Goal: Information Seeking & Learning: Learn about a topic

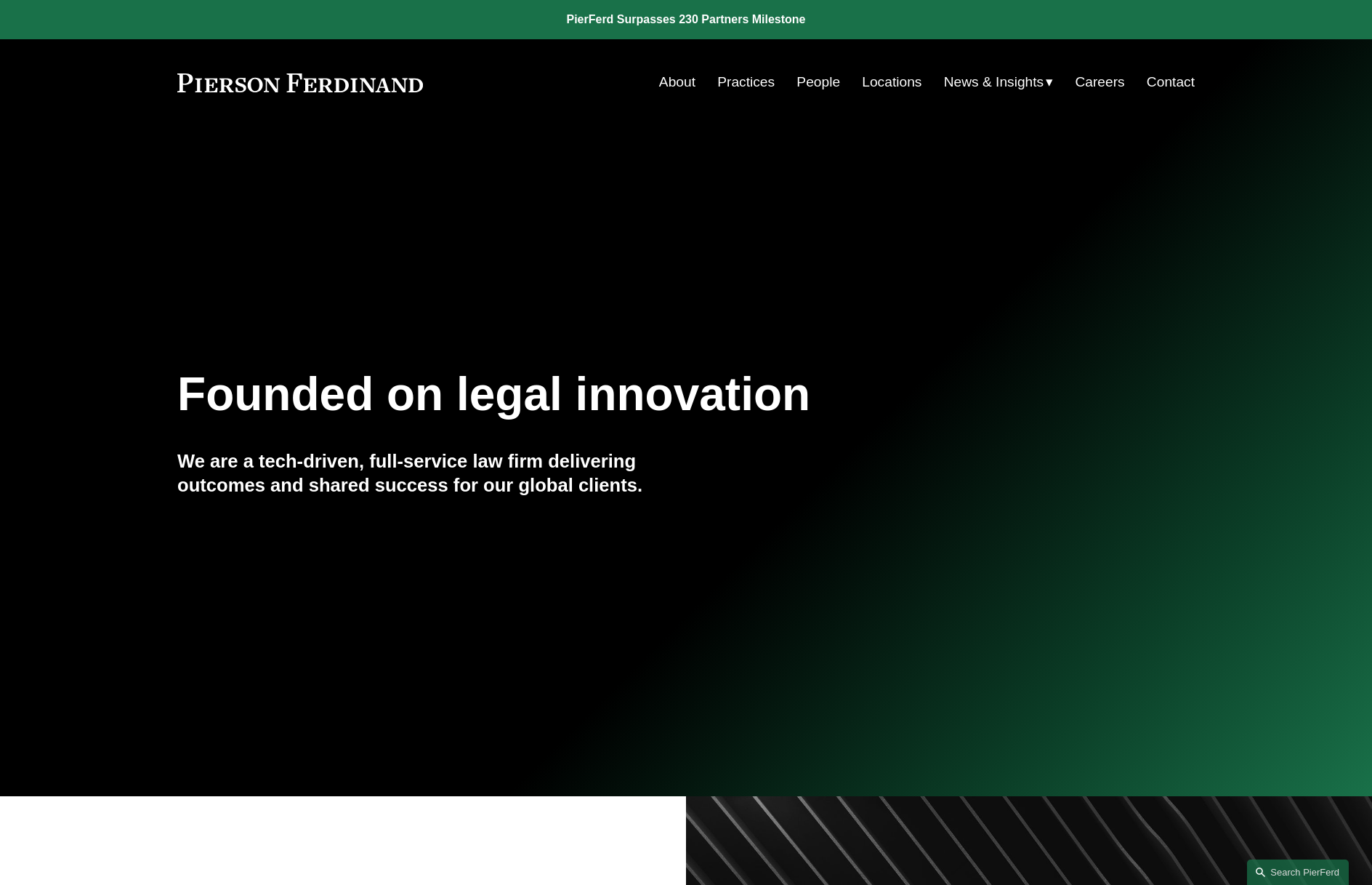
click at [813, 81] on link "People" at bounding box center [818, 82] width 43 height 28
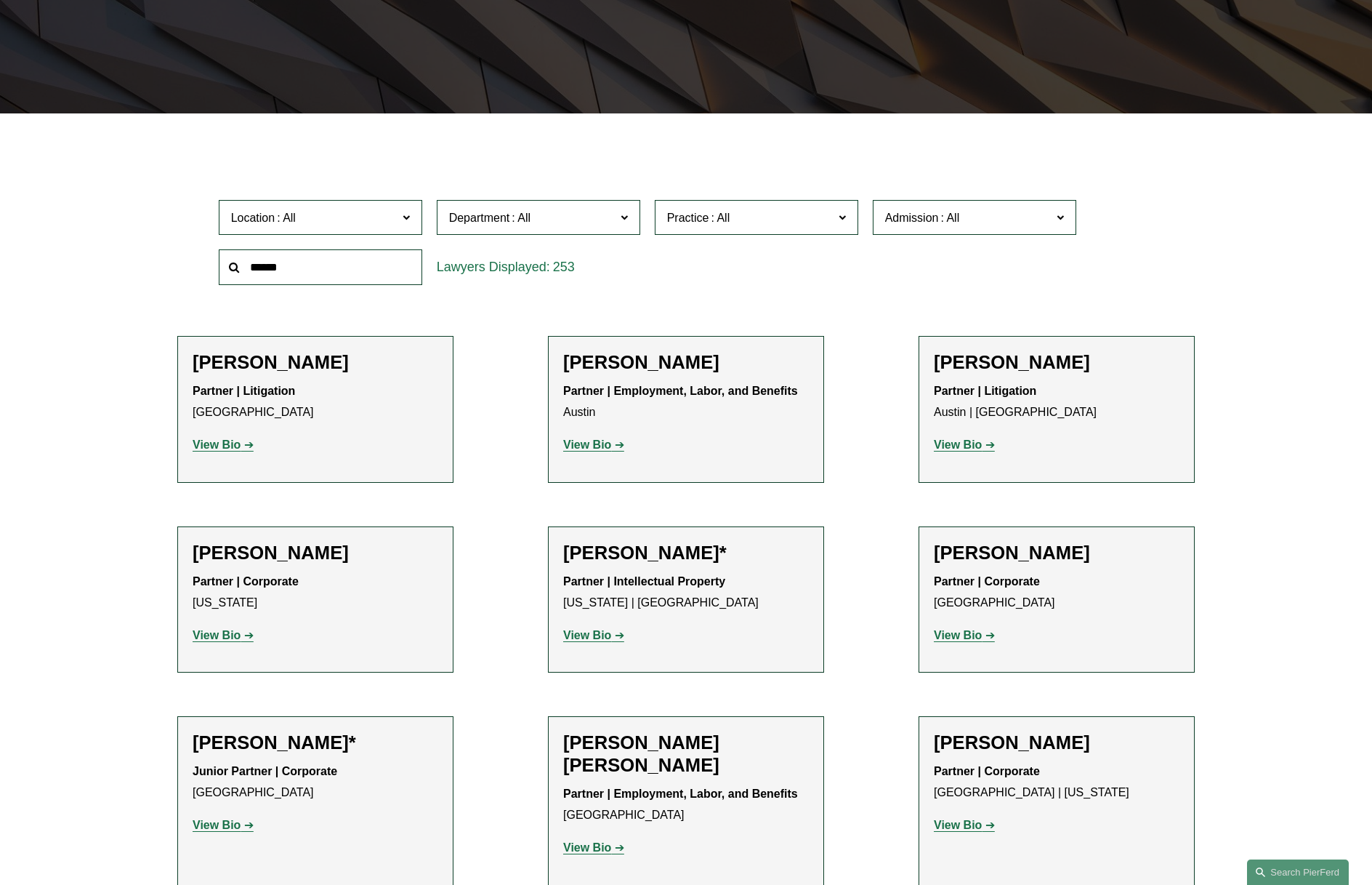
scroll to position [418, 0]
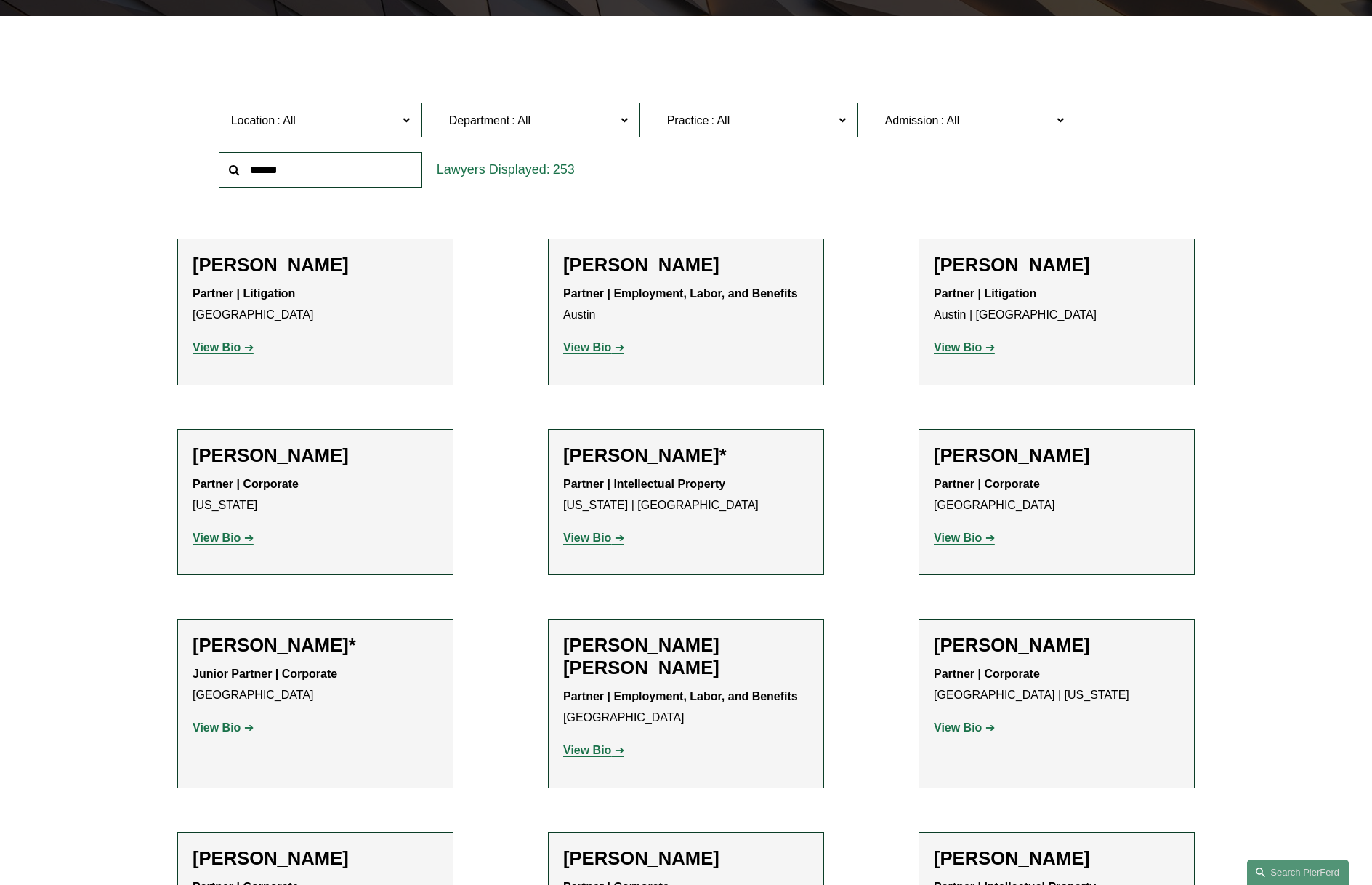
click at [375, 170] on input "text" at bounding box center [320, 169] width 204 height 36
type input "*****"
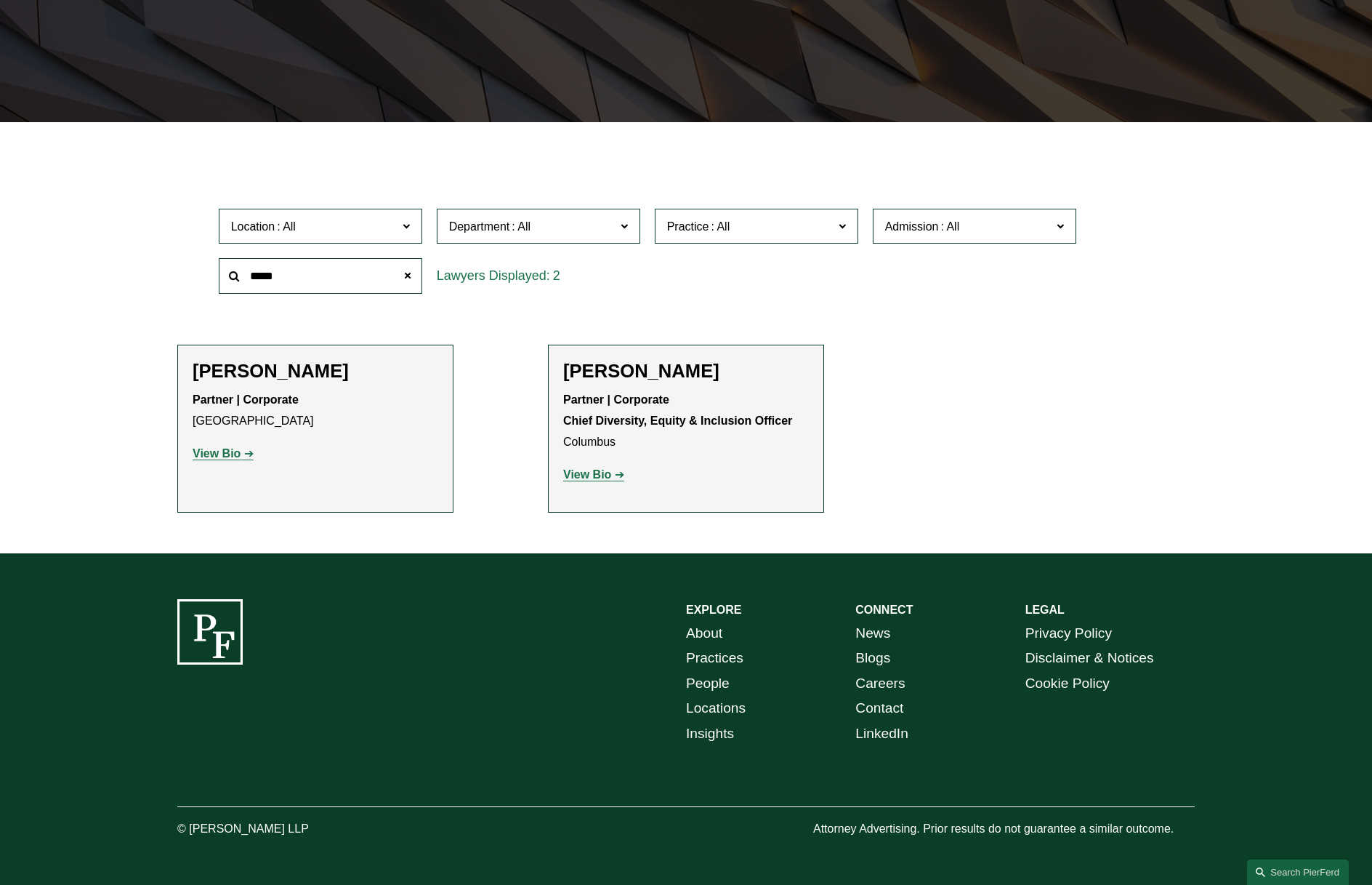
scroll to position [310, 0]
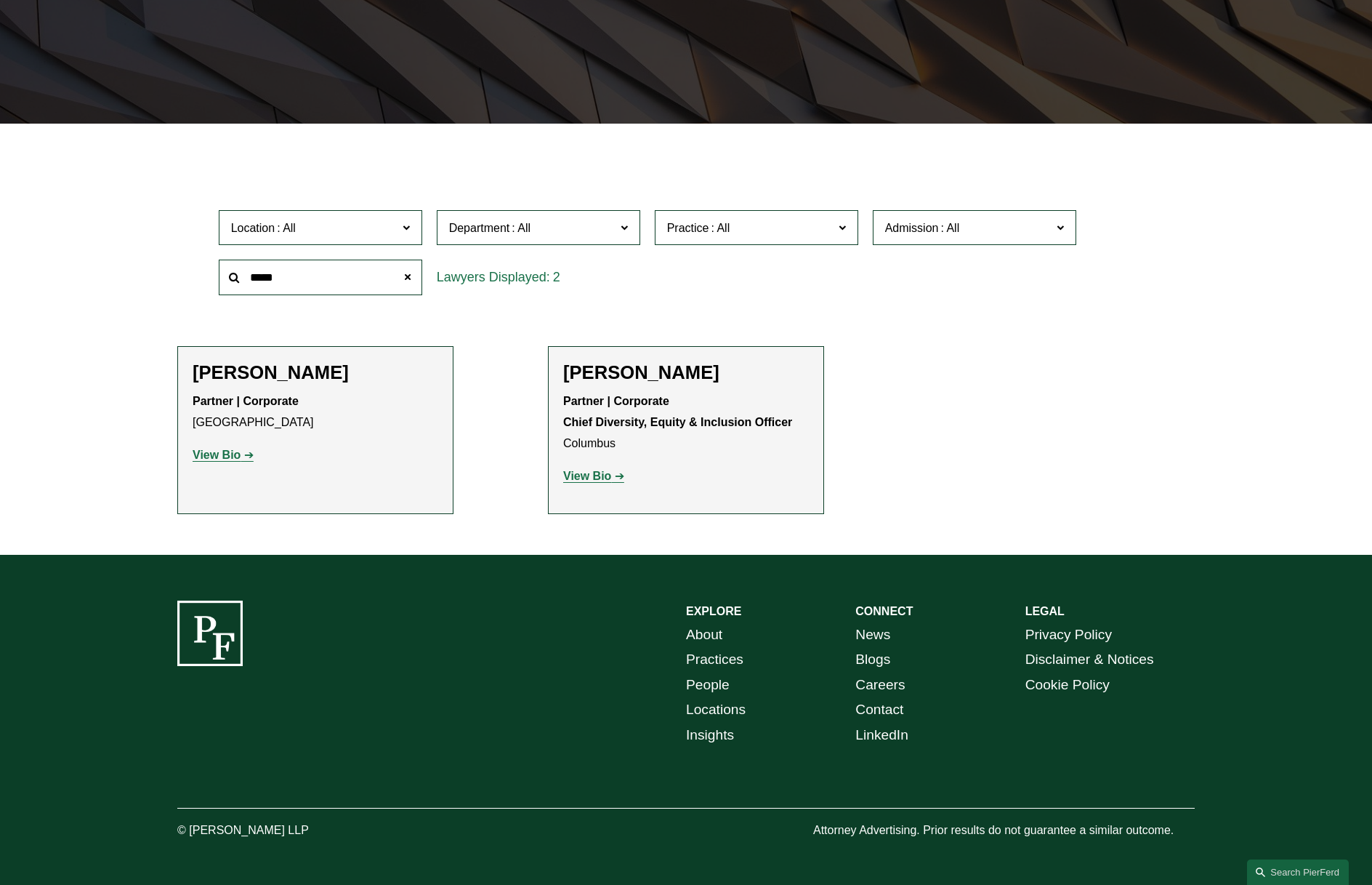
click at [577, 472] on strong "View Bio" at bounding box center [587, 475] width 48 height 13
click at [230, 459] on strong "View Bio" at bounding box center [217, 455] width 48 height 13
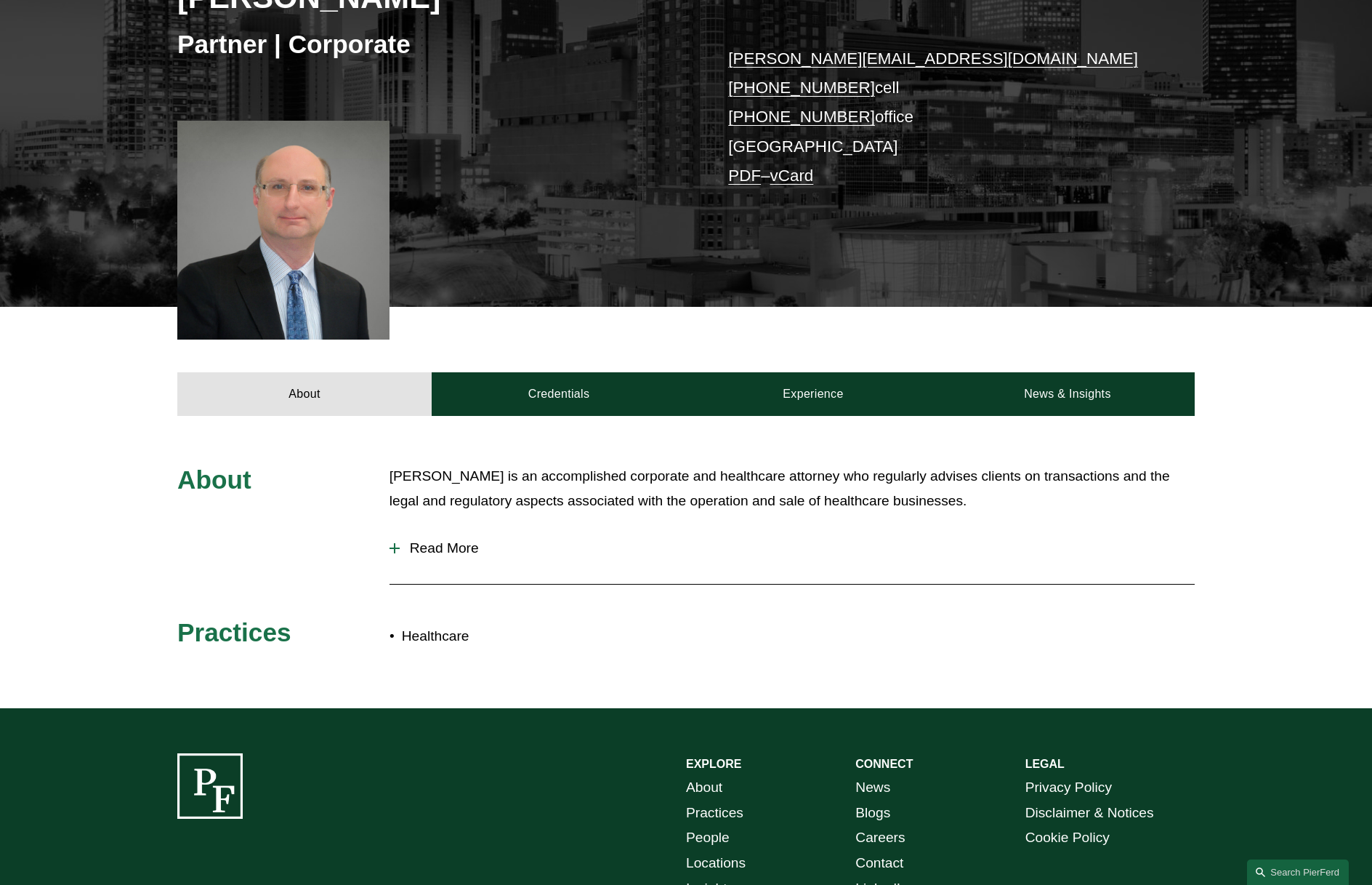
scroll to position [314, 0]
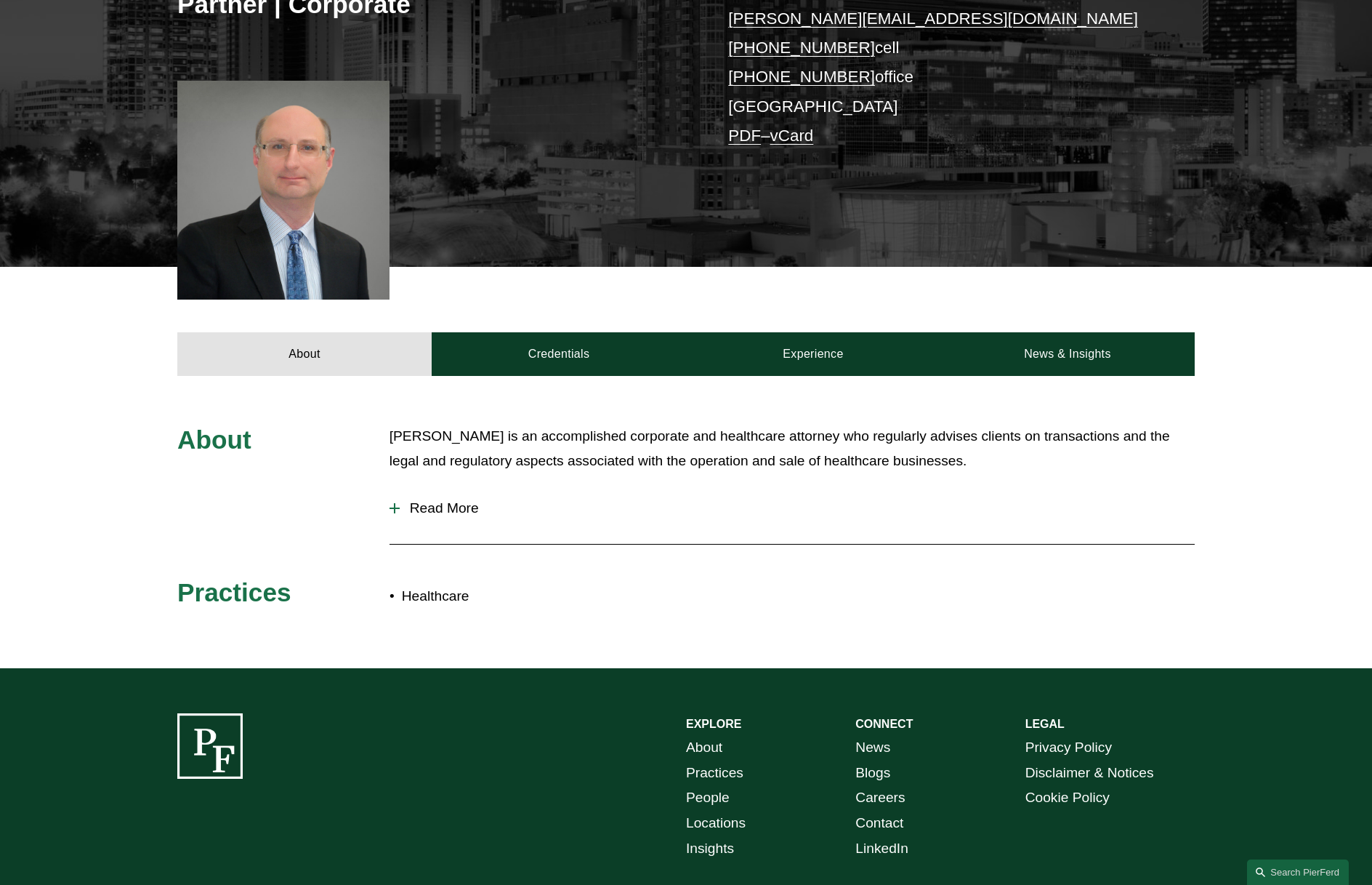
click at [425, 512] on span "Read More" at bounding box center [797, 508] width 795 height 16
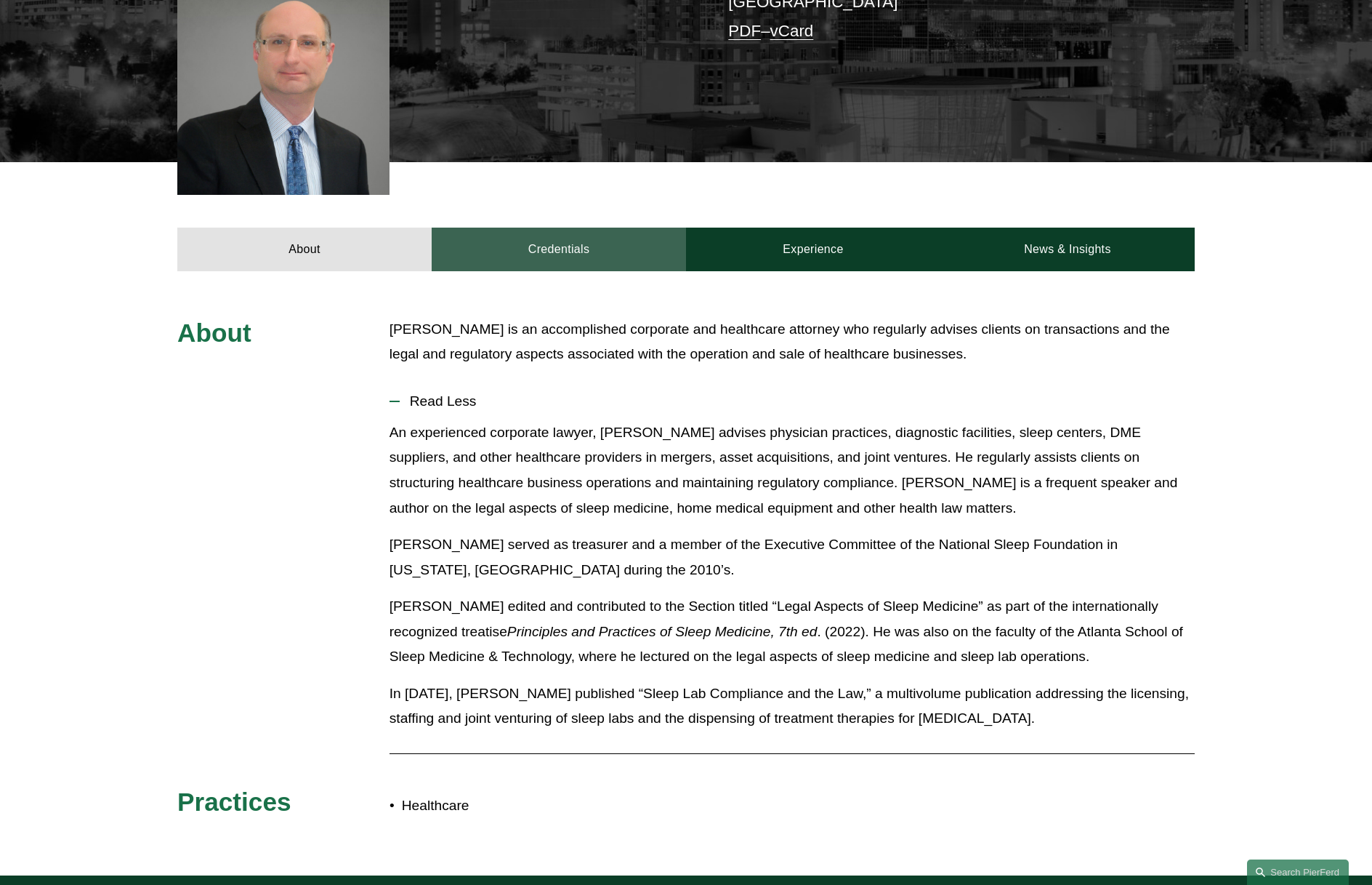
scroll to position [425, 0]
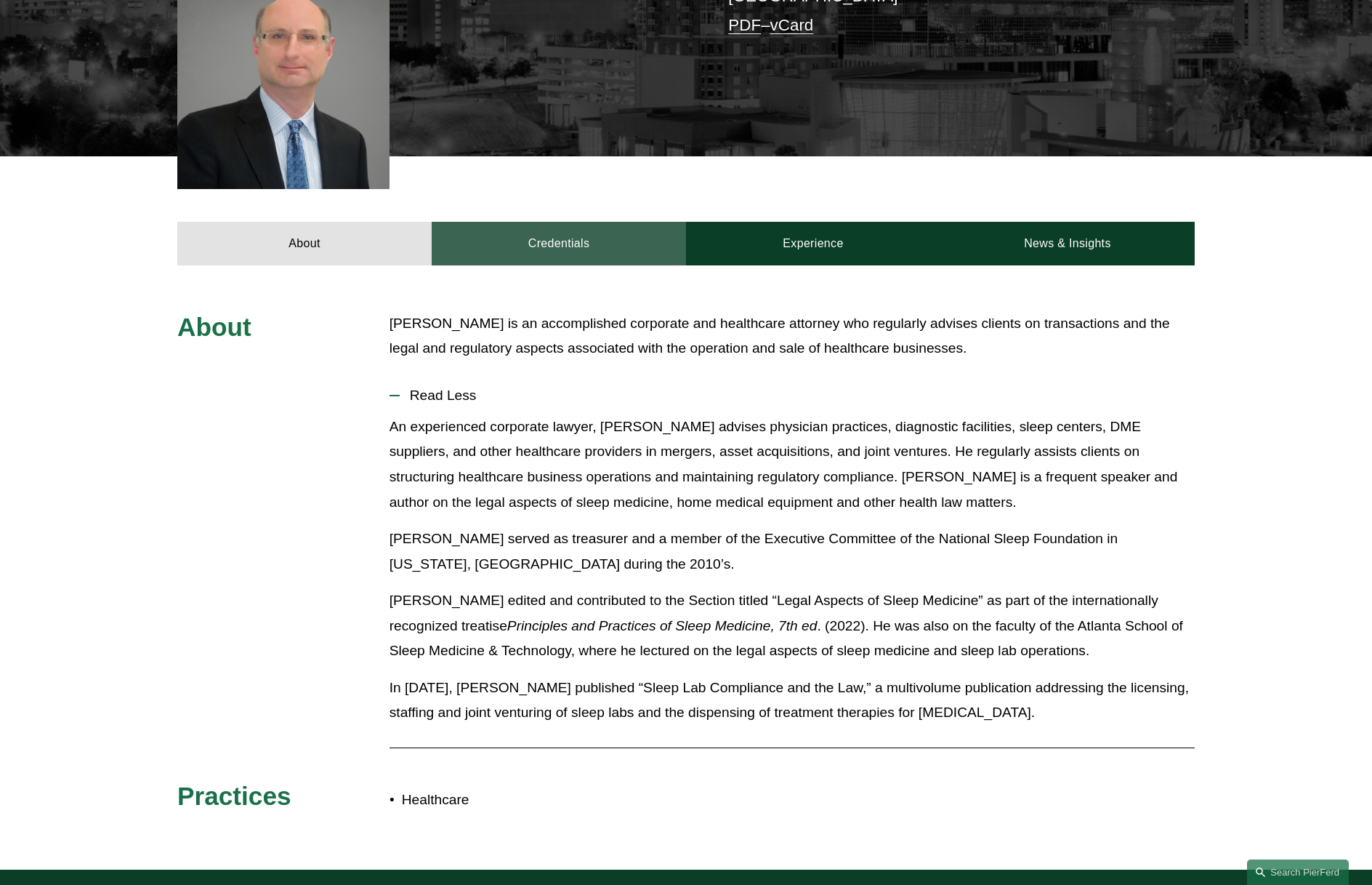
click at [550, 244] on link "Credentials" at bounding box center [559, 244] width 254 height 43
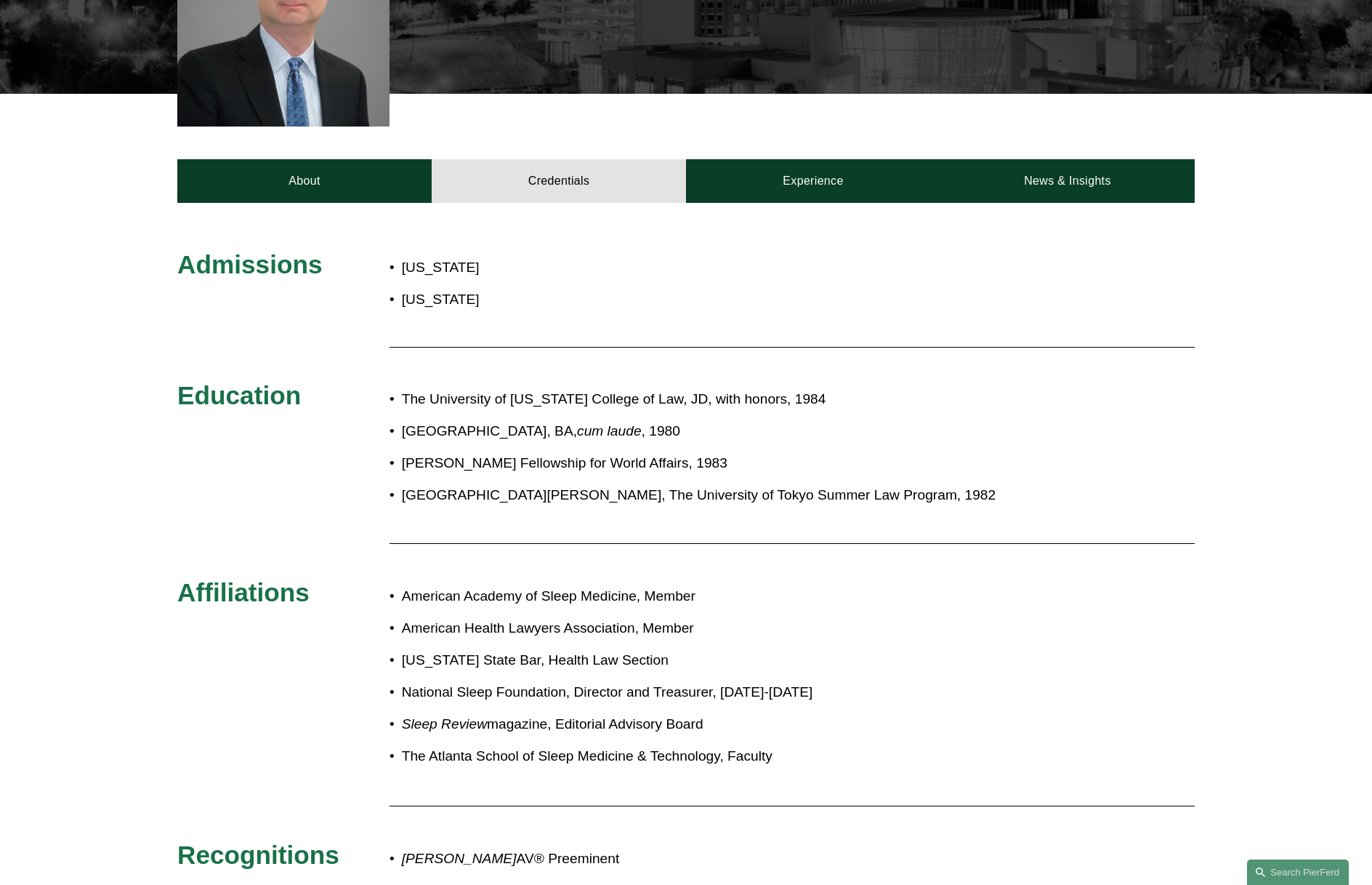
scroll to position [486, 0]
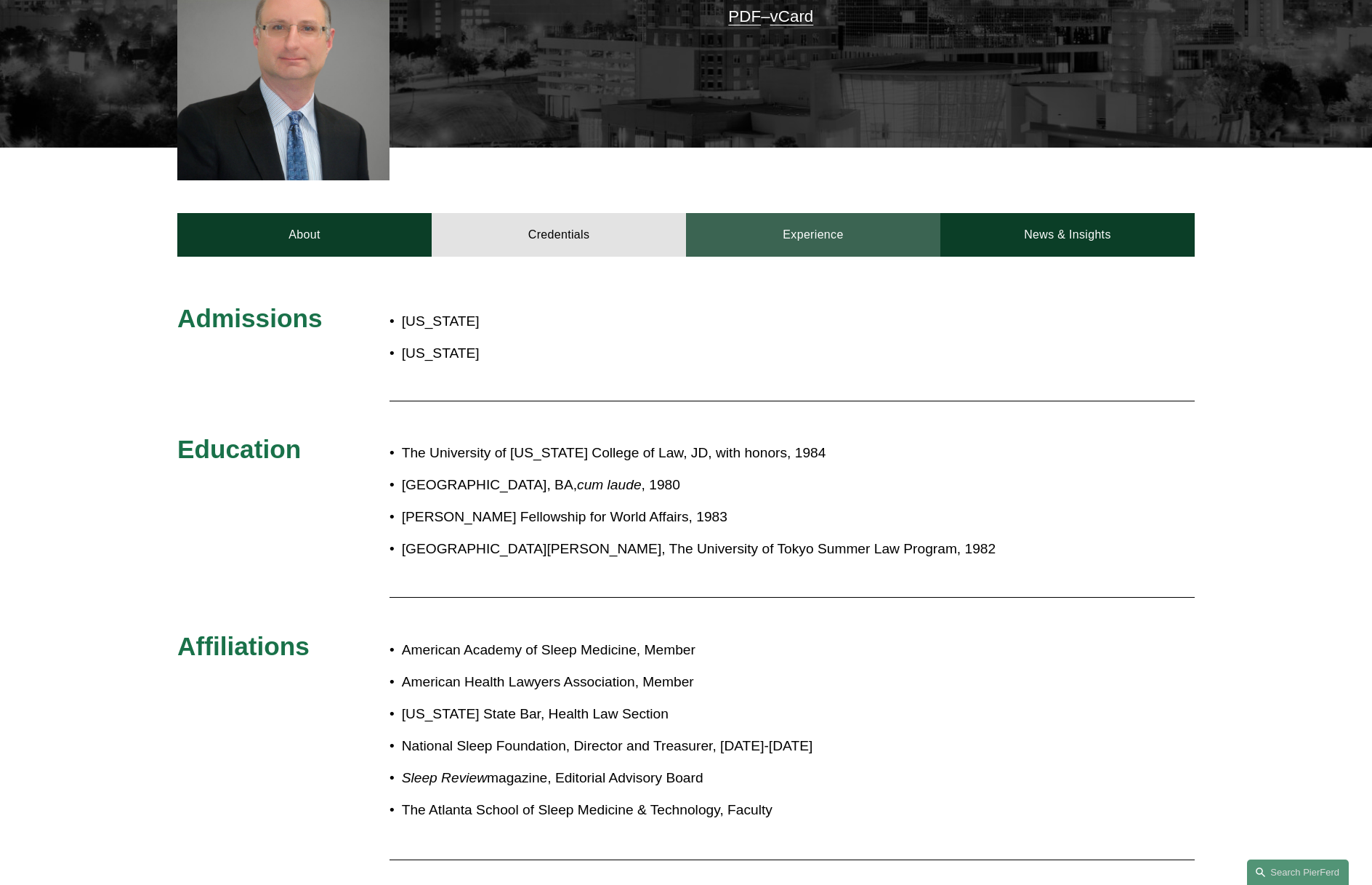
click at [828, 232] on link "Experience" at bounding box center [813, 234] width 254 height 43
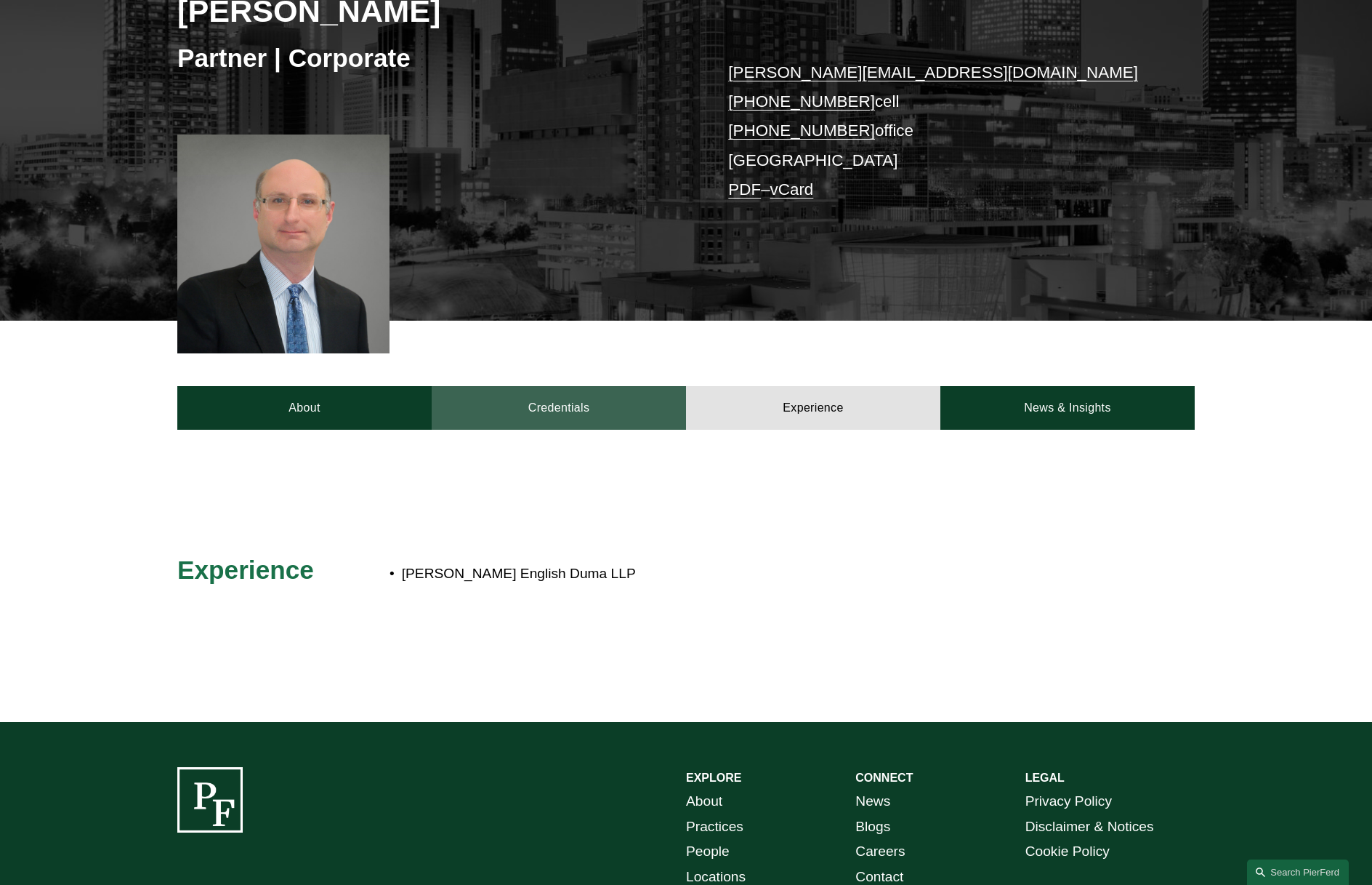
scroll to position [224, 0]
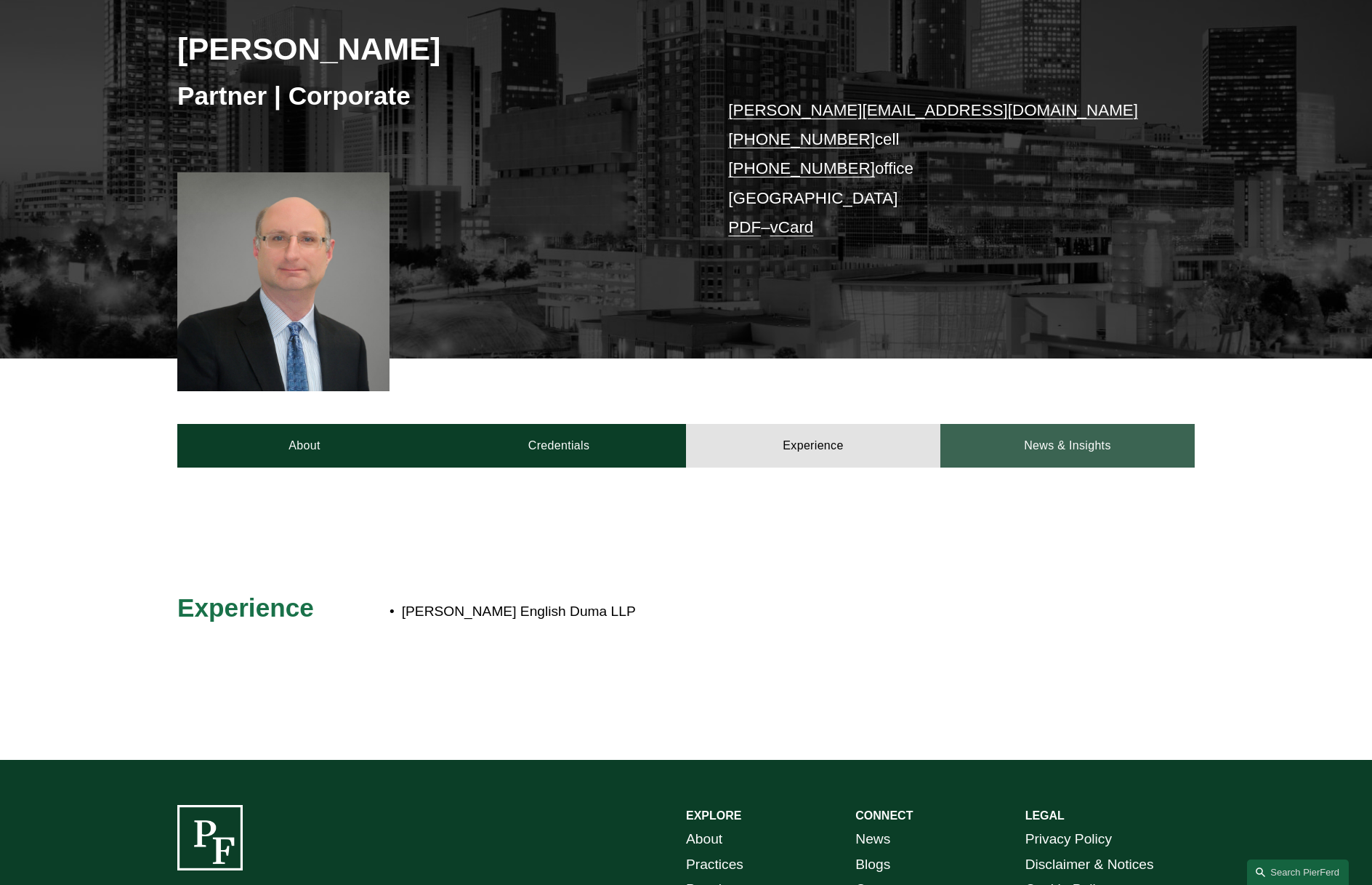
click at [1058, 433] on link "News & Insights" at bounding box center [1068, 445] width 254 height 43
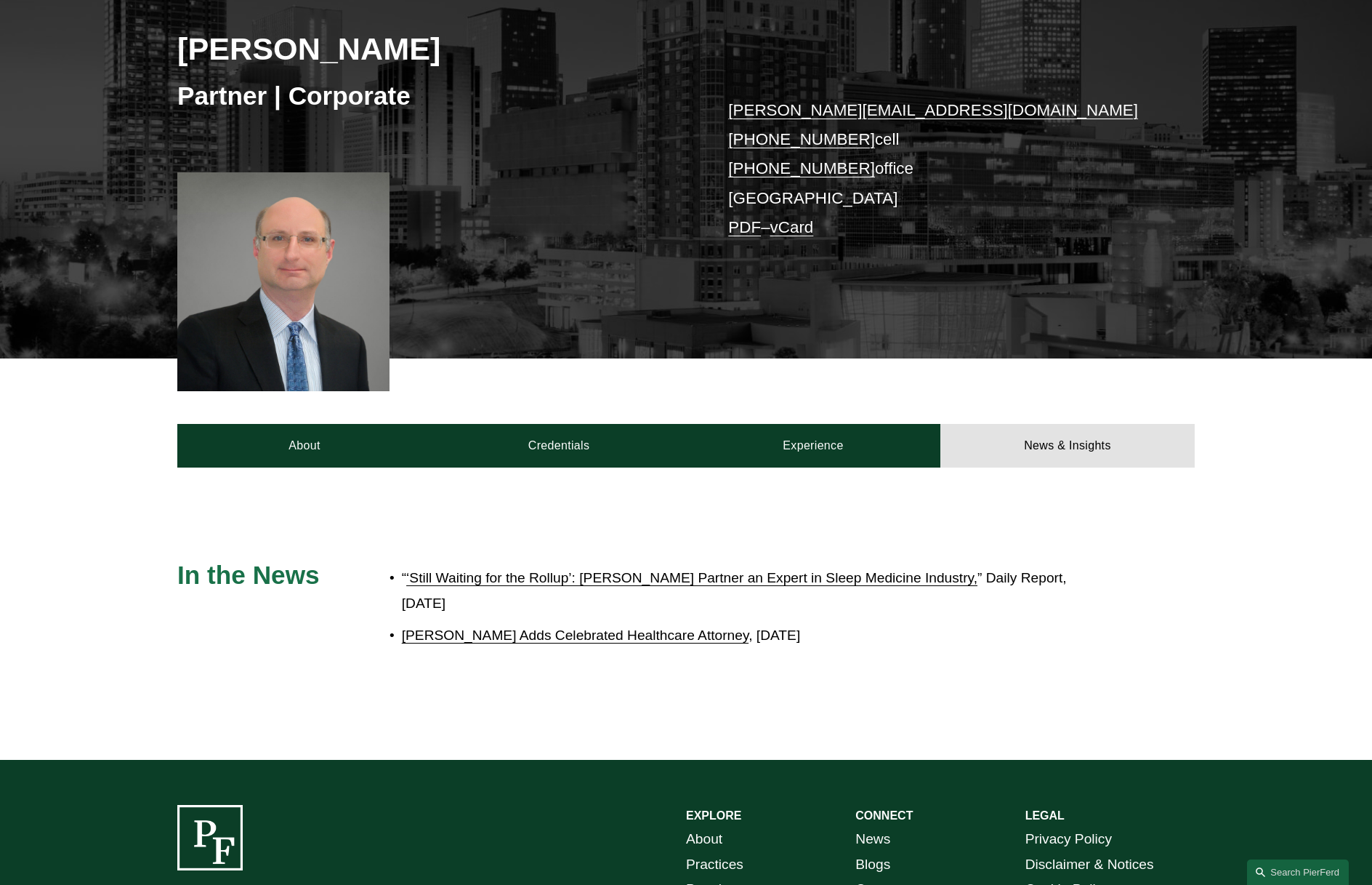
click at [726, 578] on link "‘Still Waiting for the Rollup’: Pierson Ferdinand Partner an Expert in Sleep Me…" at bounding box center [691, 577] width 571 height 15
